Goal: Find specific page/section

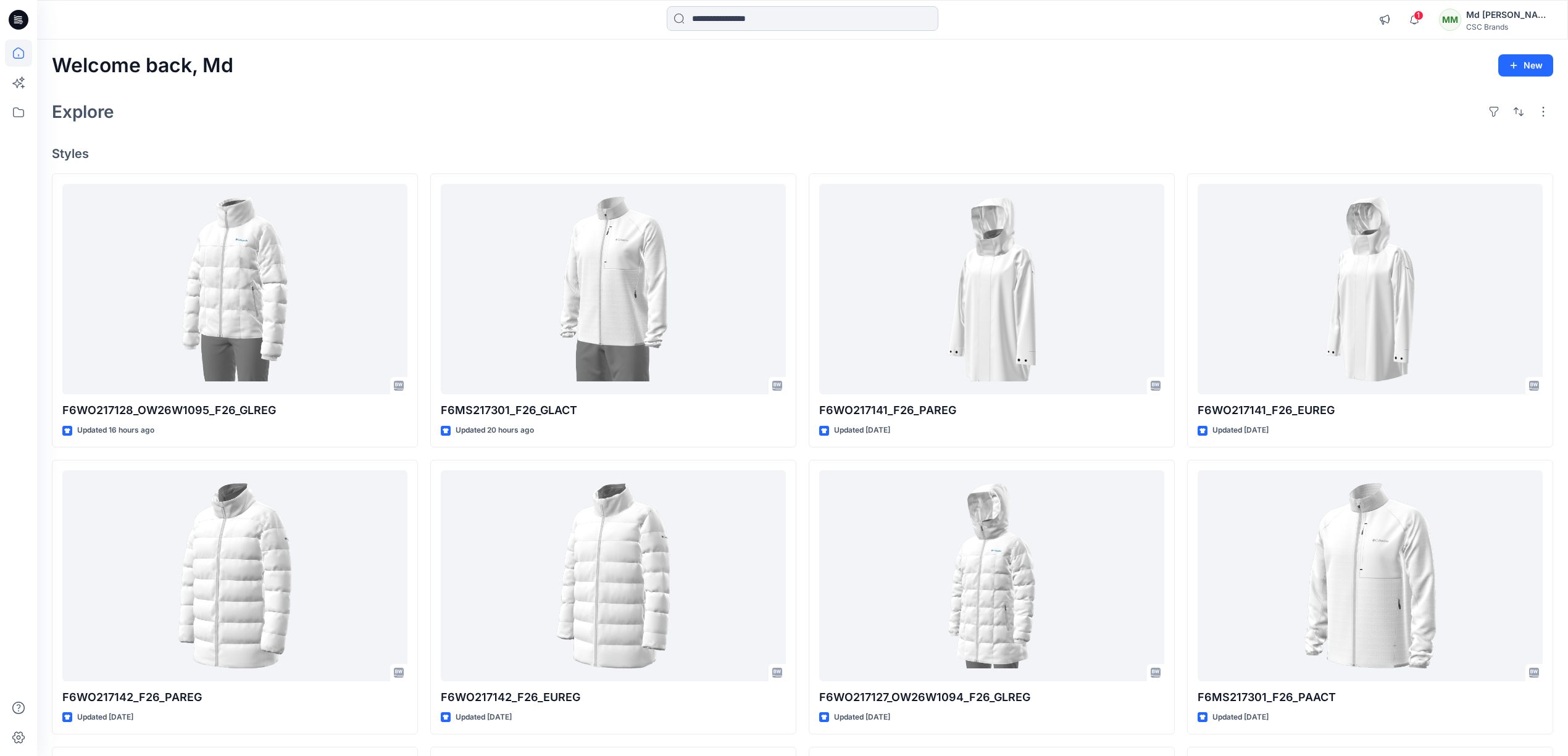
click at [873, 24] on input at bounding box center [803, 18] width 272 height 25
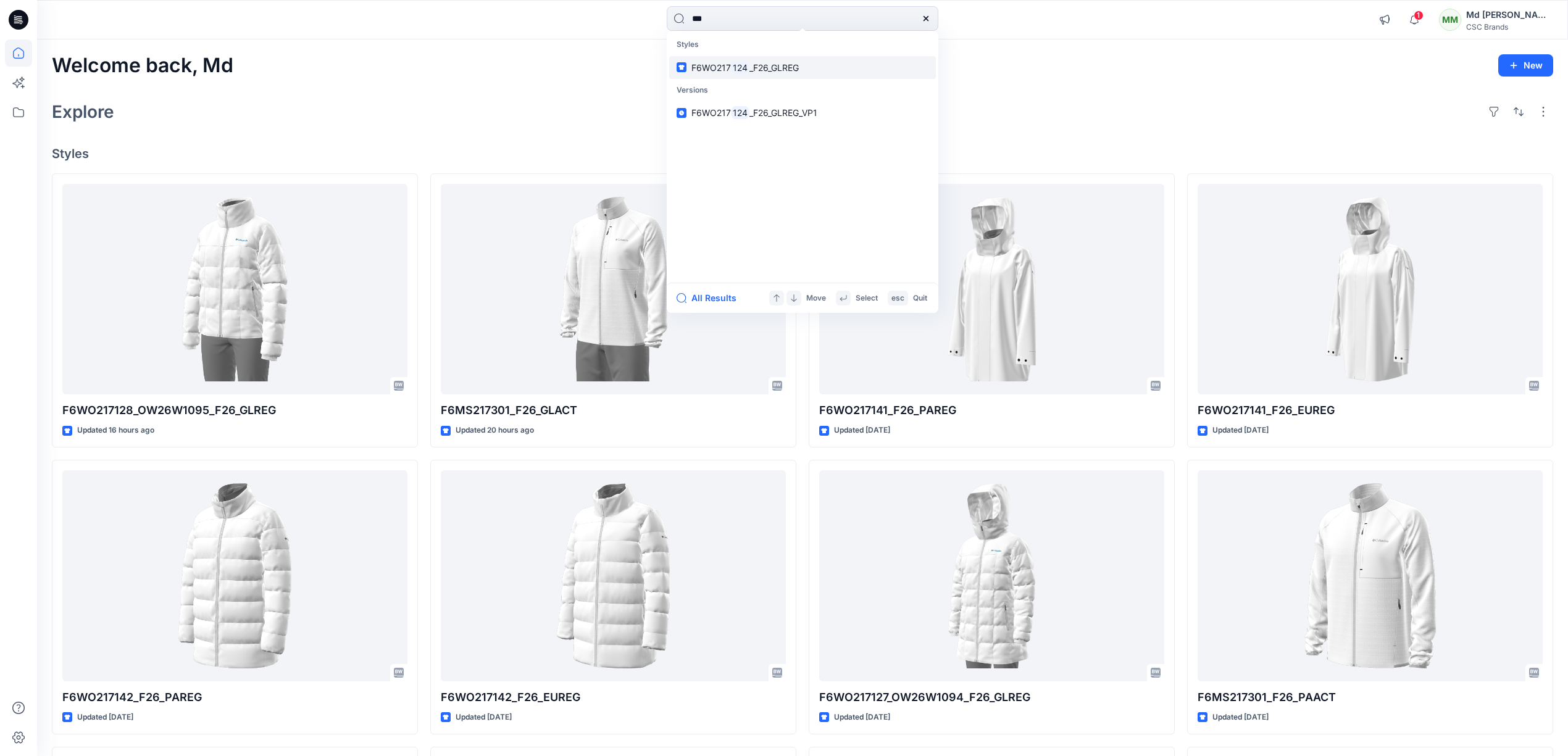
type input "***"
click at [825, 70] on link "F6WO217 124 _F26_GLREG" at bounding box center [802, 67] width 267 height 23
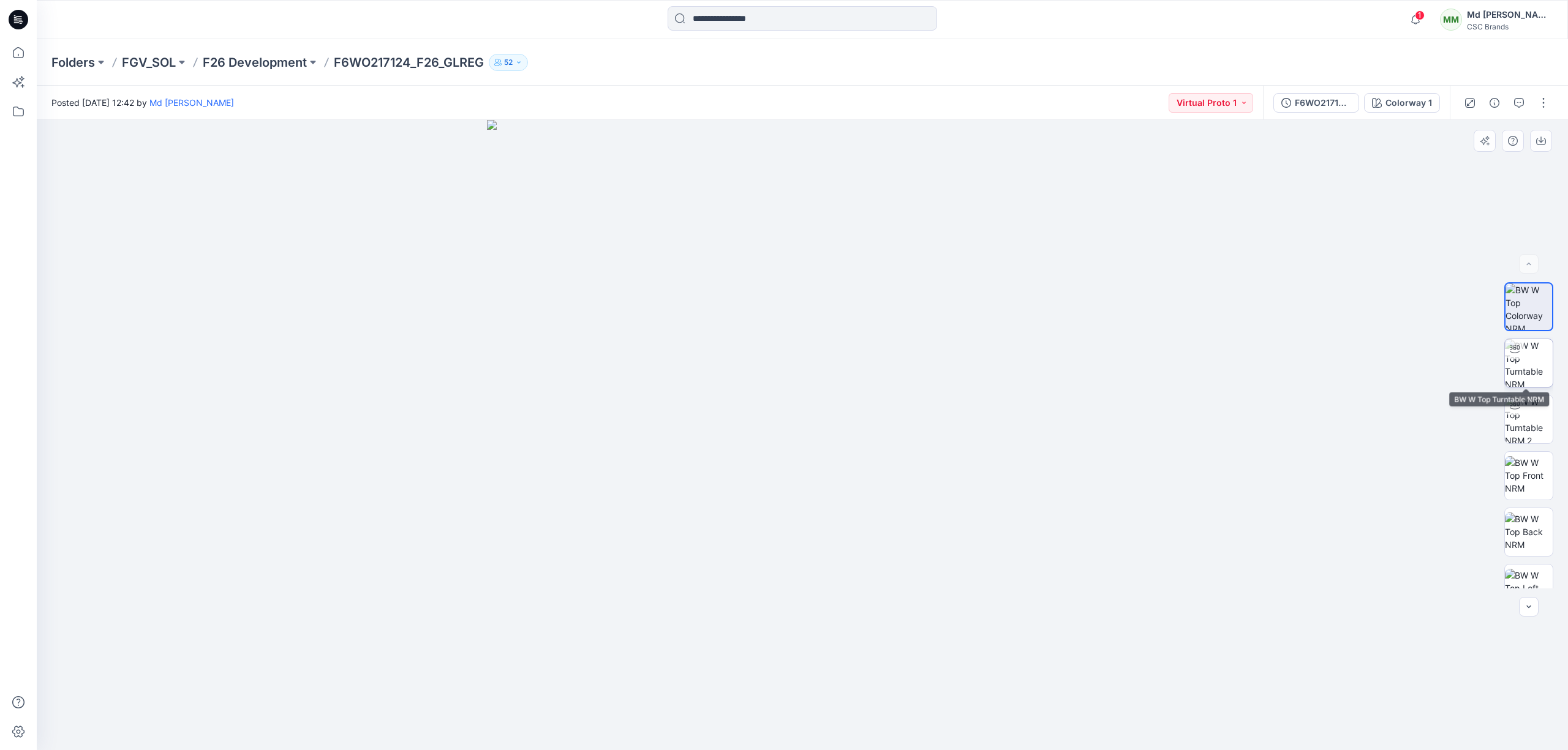
click at [1506, 358] on div at bounding box center [1515, 349] width 20 height 20
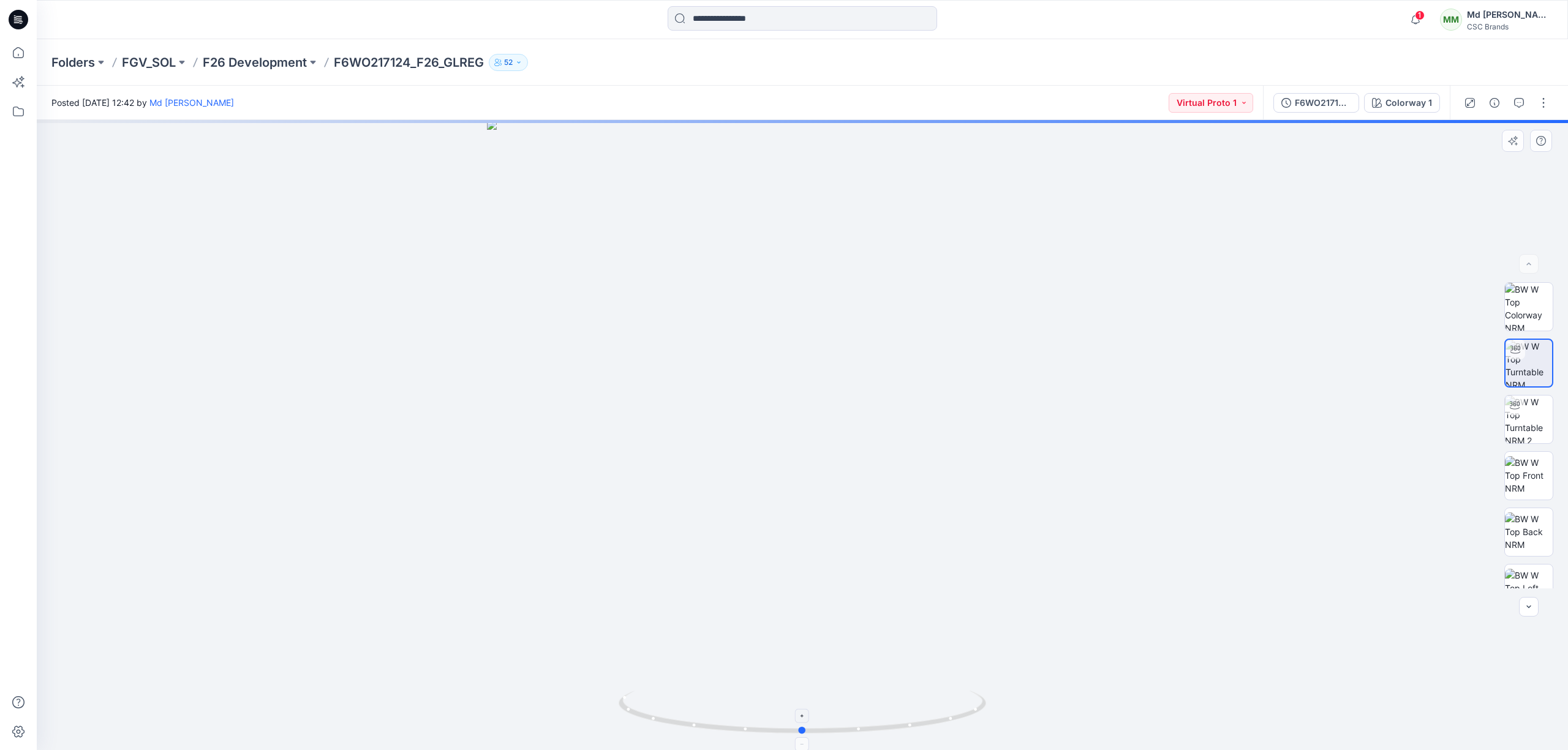
click at [802, 733] on circle at bounding box center [803, 730] width 7 height 7
drag, startPoint x: 803, startPoint y: 733, endPoint x: 826, endPoint y: 731, distance: 23.1
click at [823, 731] on circle at bounding box center [819, 730] width 7 height 7
drag, startPoint x: 826, startPoint y: 731, endPoint x: 867, endPoint y: 731, distance: 41.0
click at [867, 731] on circle at bounding box center [865, 728] width 7 height 7
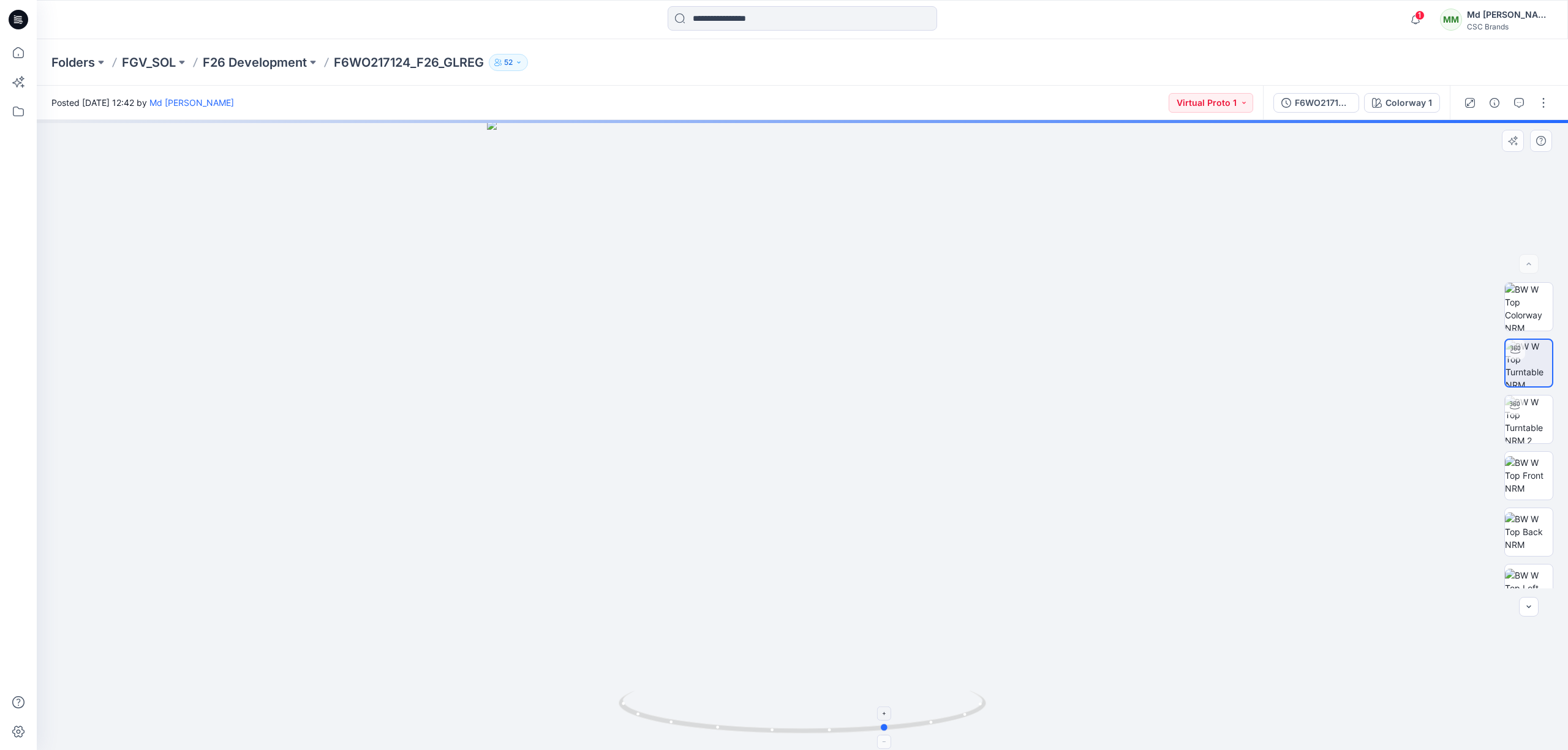
drag, startPoint x: 867, startPoint y: 731, endPoint x: 888, endPoint y: 730, distance: 21.0
click at [888, 730] on icon at bounding box center [804, 713] width 371 height 46
drag, startPoint x: 888, startPoint y: 730, endPoint x: 906, endPoint y: 730, distance: 18.0
click at [906, 730] on icon at bounding box center [804, 713] width 371 height 46
